Goal: Navigation & Orientation: Find specific page/section

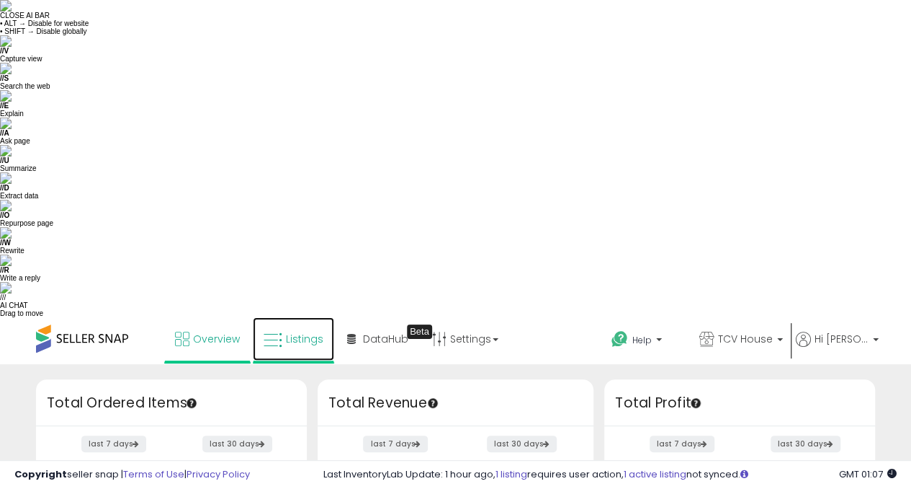
click at [311, 331] on span "Listings" at bounding box center [304, 338] width 37 height 14
